Goal: Information Seeking & Learning: Find specific fact

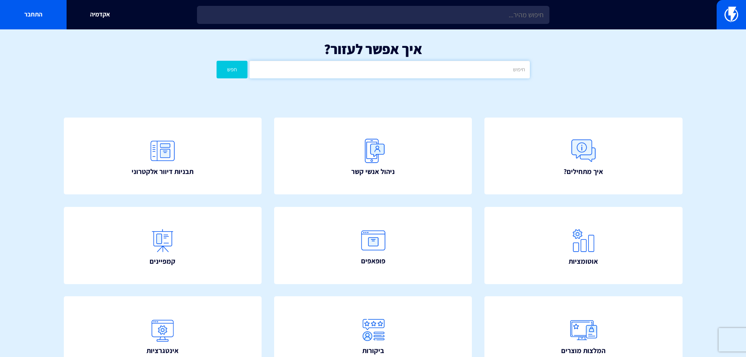
click at [397, 66] on input "text" at bounding box center [389, 70] width 280 height 18
type input "מידות"
click at [246, 74] on form "מידות חפש" at bounding box center [373, 70] width 313 height 18
drag, startPoint x: 241, startPoint y: 75, endPoint x: 452, endPoint y: 110, distance: 213.9
click at [241, 75] on button "חפש" at bounding box center [232, 70] width 31 height 18
